Goal: Use online tool/utility: Utilize a website feature to perform a specific function

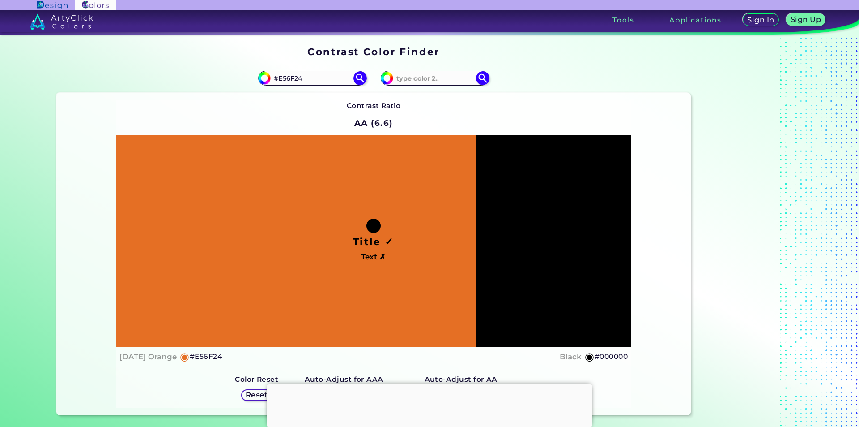
drag, startPoint x: 311, startPoint y: 82, endPoint x: 243, endPoint y: 81, distance: 68.0
click at [243, 81] on div "#e56f24 #E56F24" at bounding box center [214, 78] width 317 height 29
paste input "RGB 209 101 33"
click at [357, 76] on img at bounding box center [360, 78] width 16 height 16
drag, startPoint x: 321, startPoint y: 81, endPoint x: 235, endPoint y: 90, distance: 87.4
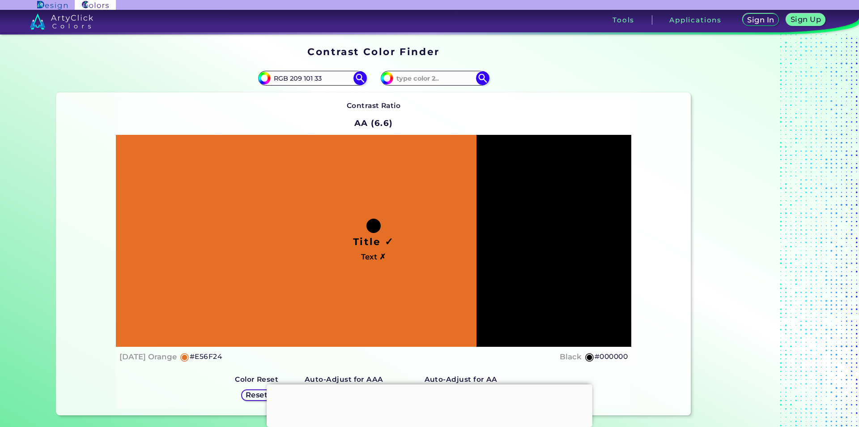
click at [235, 90] on div "#e56f24 RGB 209 101 33" at bounding box center [214, 78] width 317 height 29
paste input "D16521"
type input "D16521"
click at [355, 81] on img at bounding box center [360, 78] width 16 height 16
type input "#d16521"
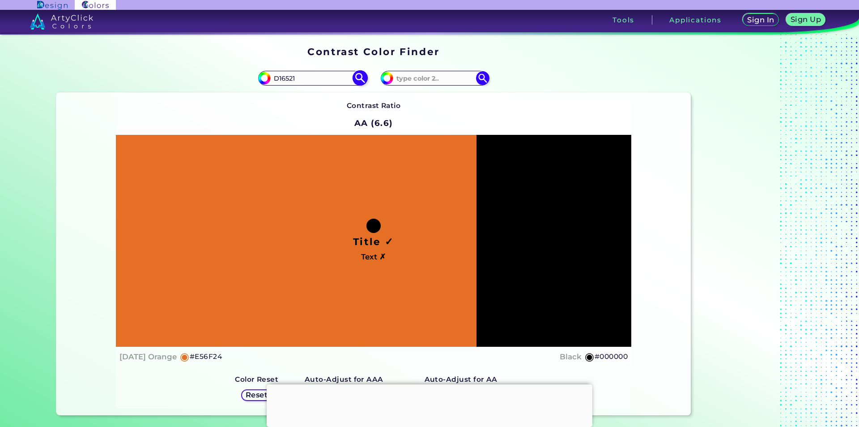
type input "#D16521"
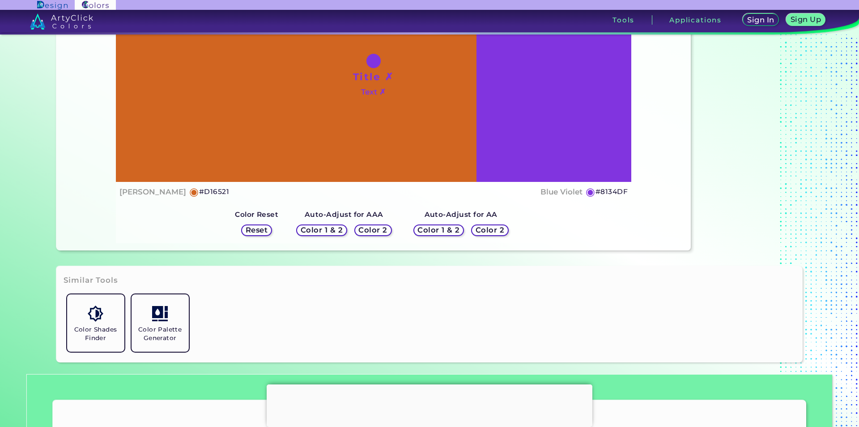
scroll to position [179, 0]
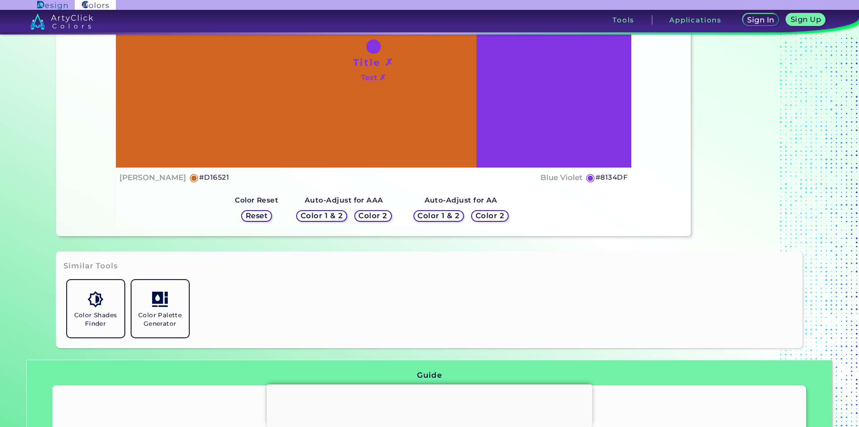
click at [476, 218] on h5 "Color 2" at bounding box center [490, 215] width 28 height 7
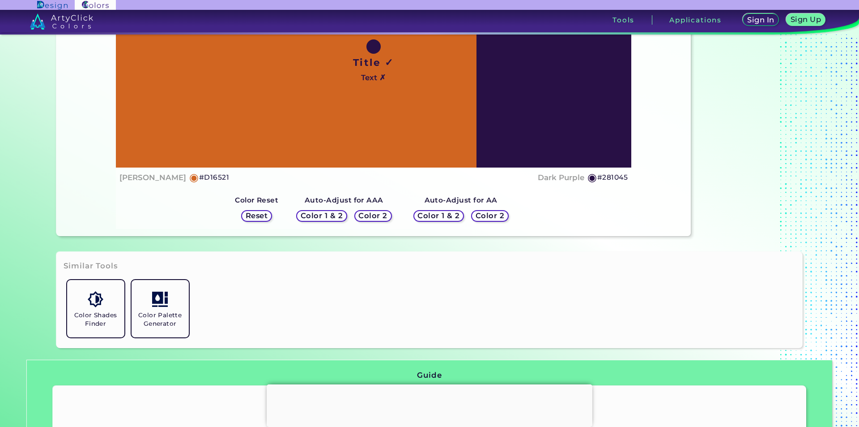
click at [380, 217] on h5 "Color 2" at bounding box center [373, 215] width 28 height 7
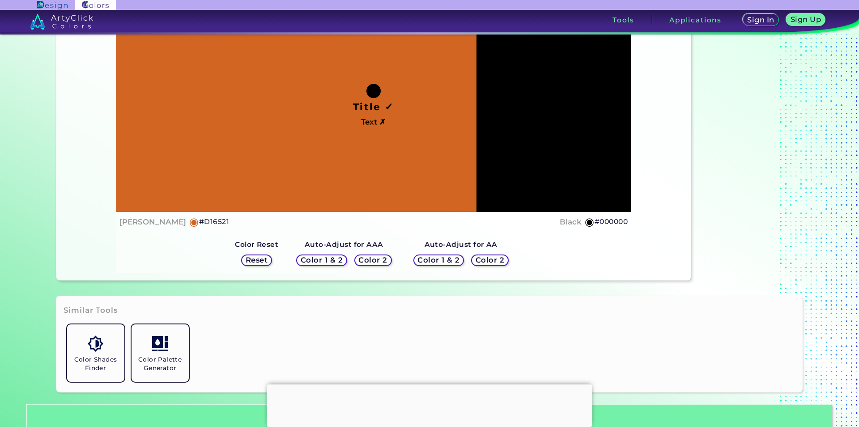
scroll to position [134, 0]
click at [480, 261] on h5 "Color 2" at bounding box center [490, 261] width 30 height 8
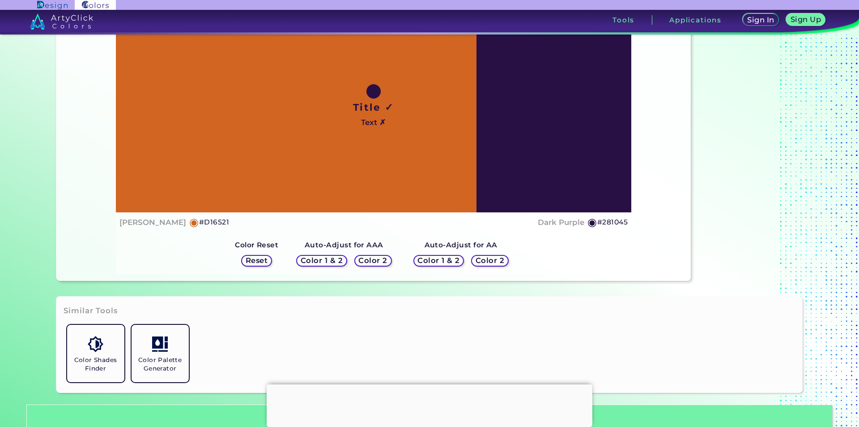
click at [262, 261] on h5 "Reset" at bounding box center [256, 261] width 23 height 8
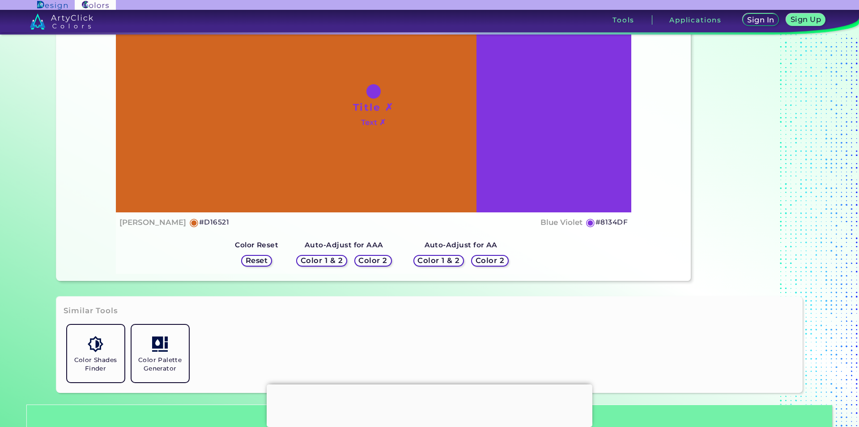
click at [488, 259] on h5 "Color 2" at bounding box center [490, 260] width 26 height 7
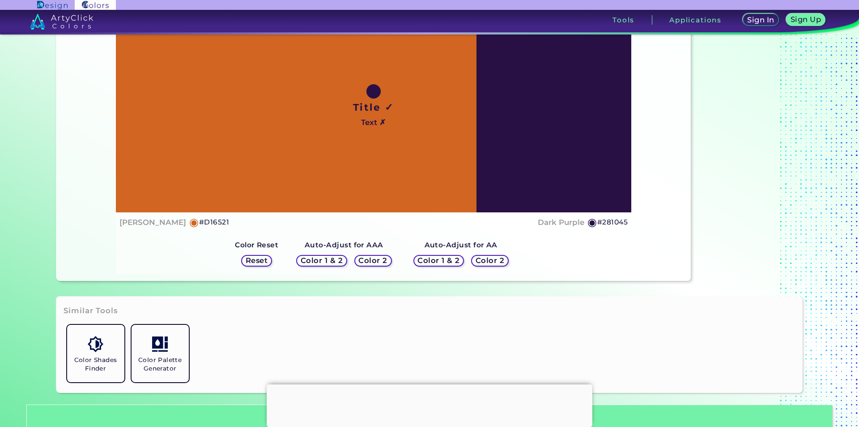
click at [372, 259] on h5 "Color 2" at bounding box center [372, 260] width 27 height 7
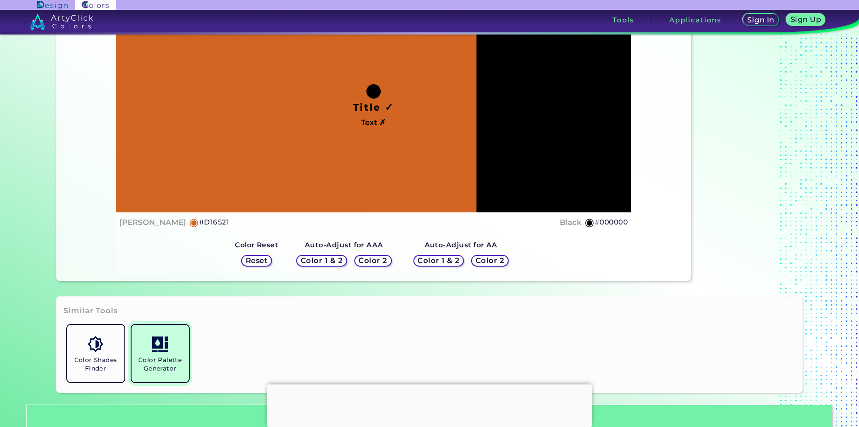
click at [180, 353] on link "Color Palette Generator" at bounding box center [160, 353] width 64 height 64
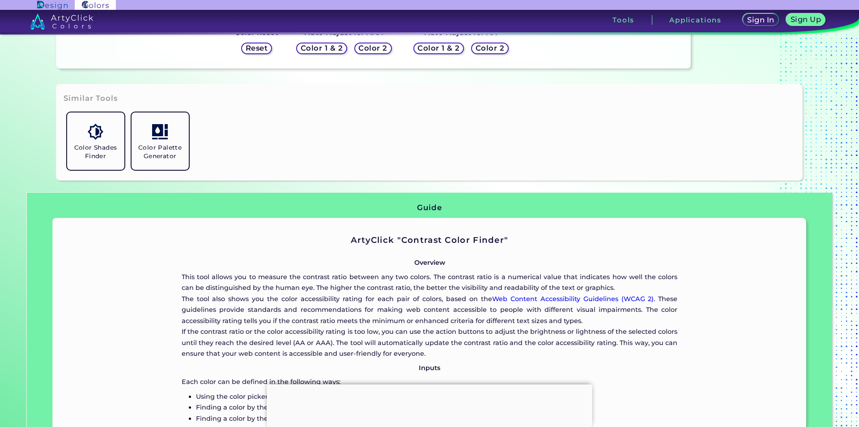
scroll to position [358, 0]
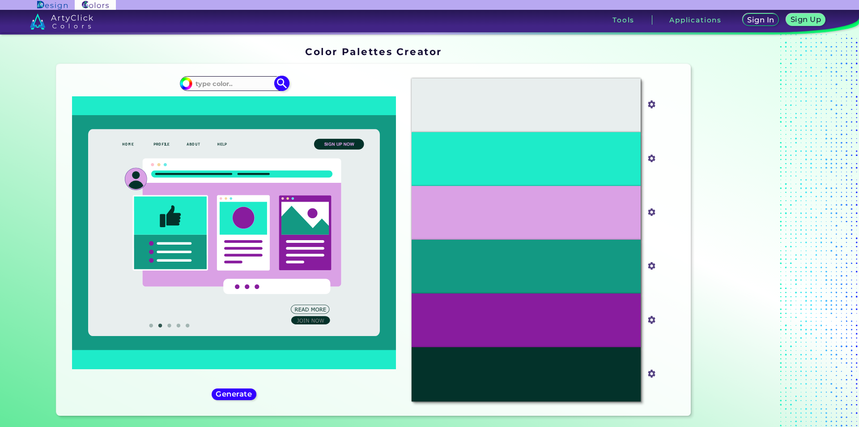
click at [237, 86] on input at bounding box center [233, 83] width 83 height 12
paste input "D16521"
type input "D16521"
click at [276, 87] on img at bounding box center [282, 84] width 16 height 16
type input "#000000"
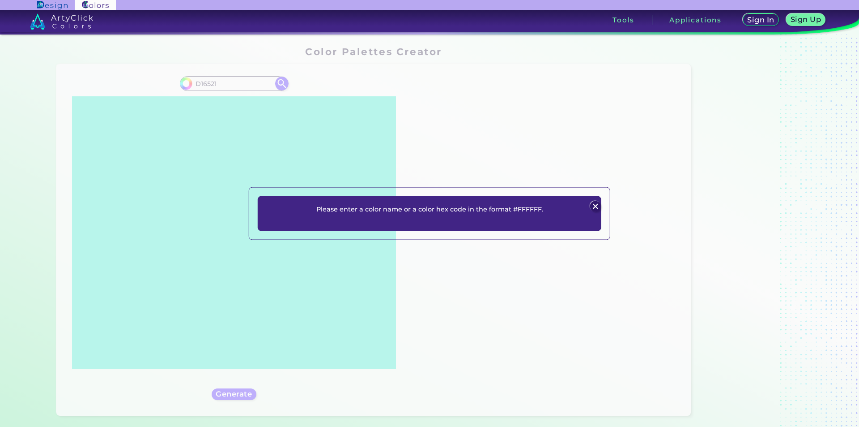
drag, startPoint x: 591, startPoint y: 205, endPoint x: 577, endPoint y: 204, distance: 13.9
click at [591, 205] on img at bounding box center [595, 206] width 11 height 11
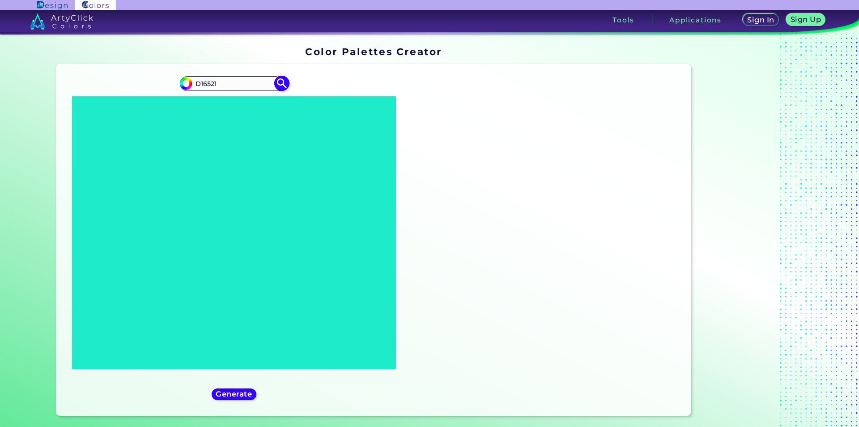
click at [196, 84] on input "D16521" at bounding box center [233, 83] width 83 height 12
type input "#D16521"
type input "#d16521"
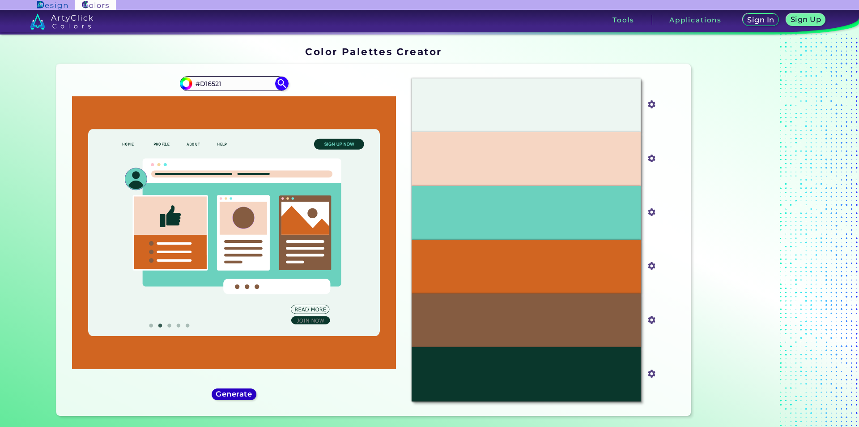
click at [244, 390] on h5 "Generate" at bounding box center [234, 393] width 33 height 7
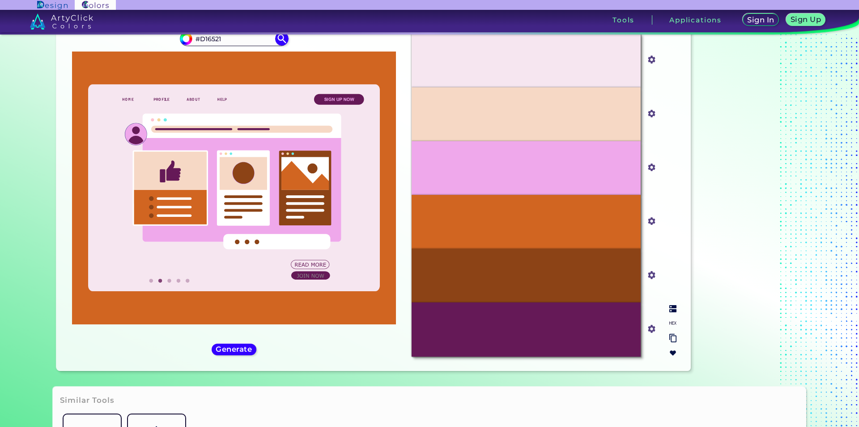
scroll to position [103, 0]
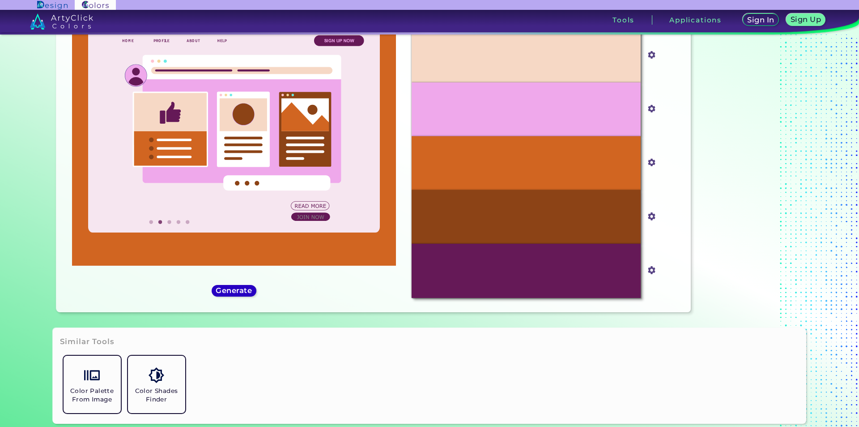
click at [243, 285] on div "Generate" at bounding box center [234, 290] width 40 height 11
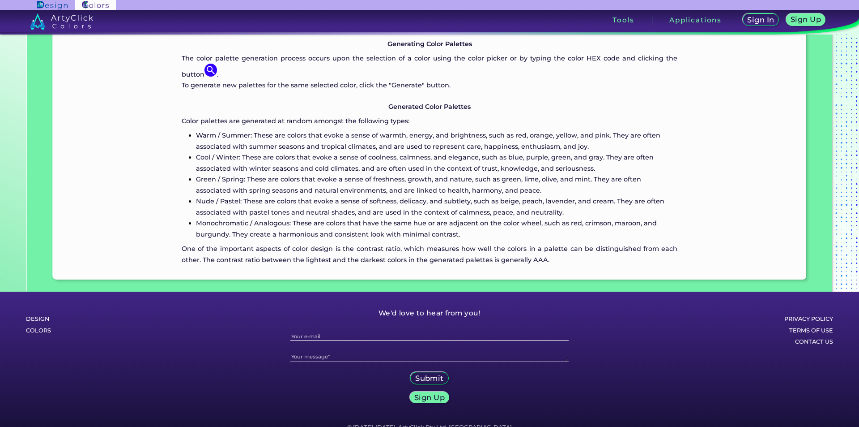
scroll to position [671, 0]
